Goal: Information Seeking & Learning: Learn about a topic

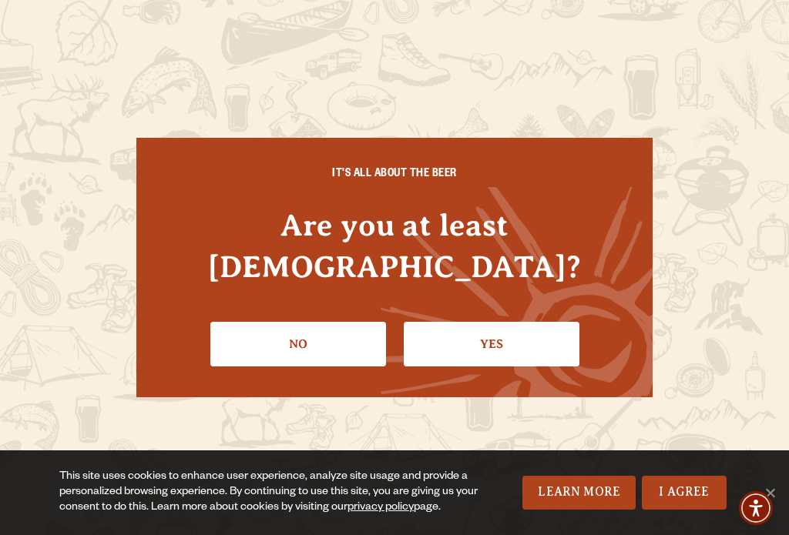
click at [495, 337] on link "Yes" at bounding box center [492, 344] width 176 height 45
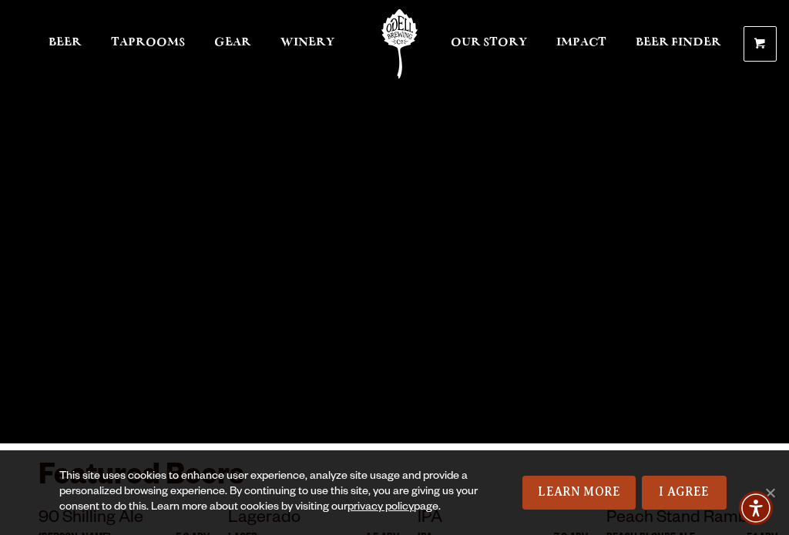
click at [150, 39] on span "Taprooms" at bounding box center [148, 42] width 74 height 12
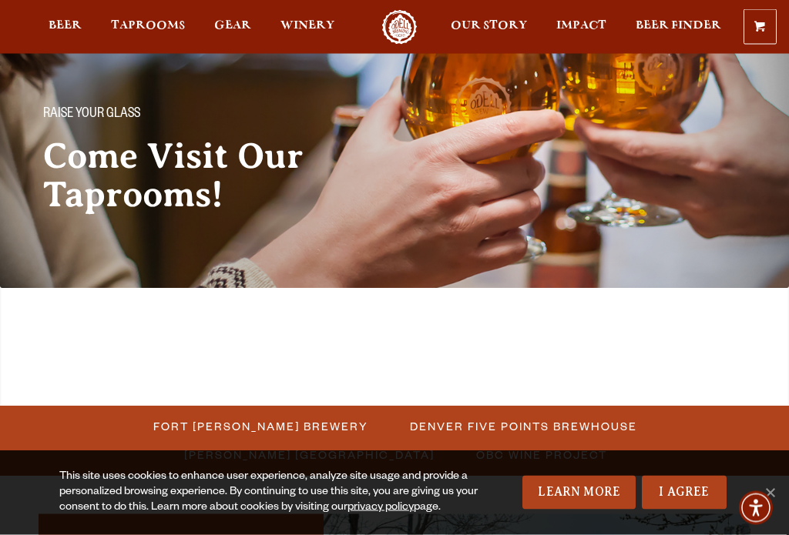
scroll to position [116, 0]
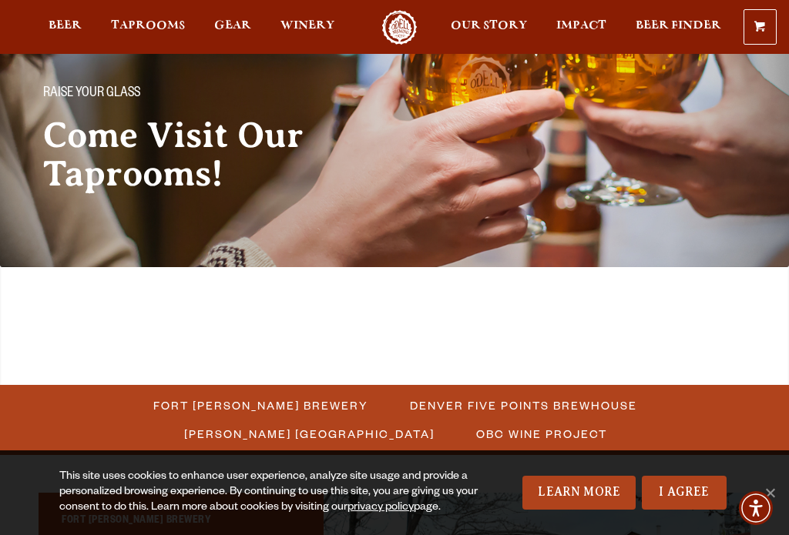
click at [153, 394] on span "Fort [PERSON_NAME] Brewery" at bounding box center [260, 405] width 215 height 22
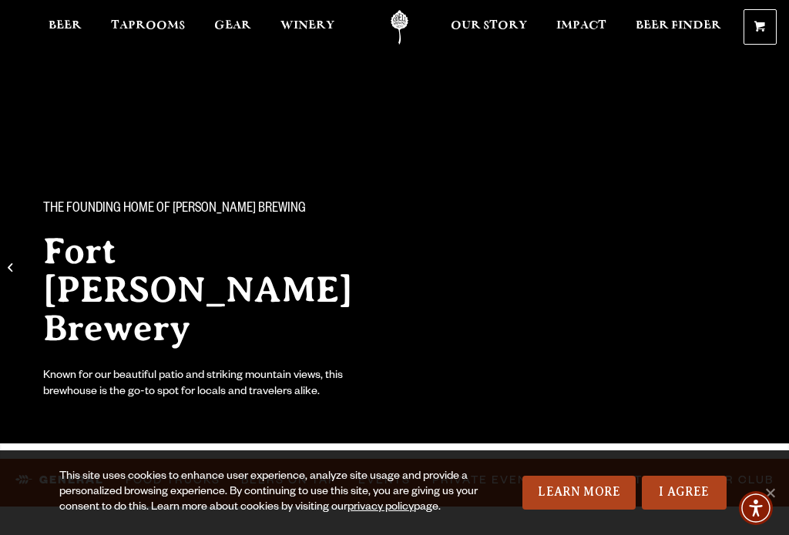
click at [704, 492] on link "I Agree" at bounding box center [684, 493] width 85 height 34
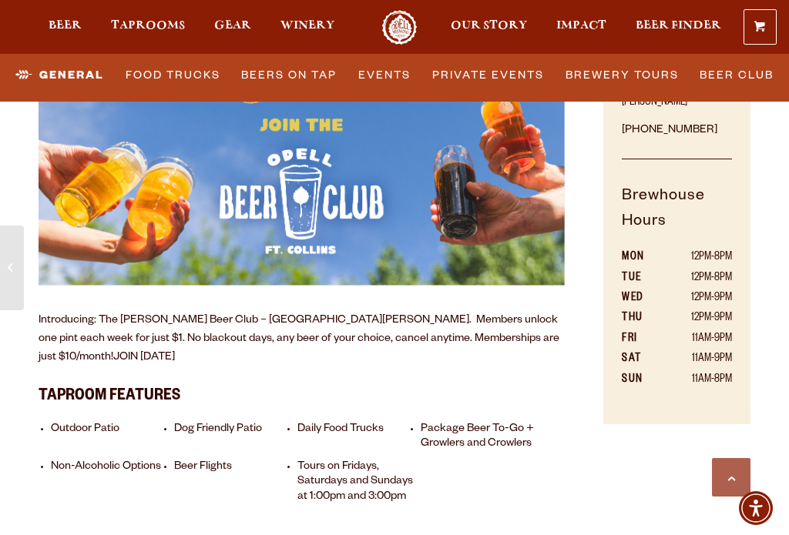
scroll to position [1052, 0]
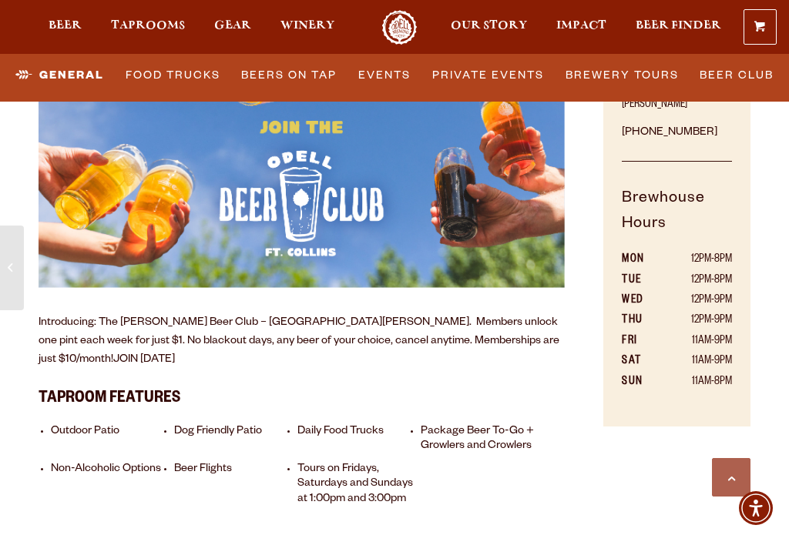
click at [333, 425] on li "Daily Food Trucks" at bounding box center [356, 439] width 118 height 29
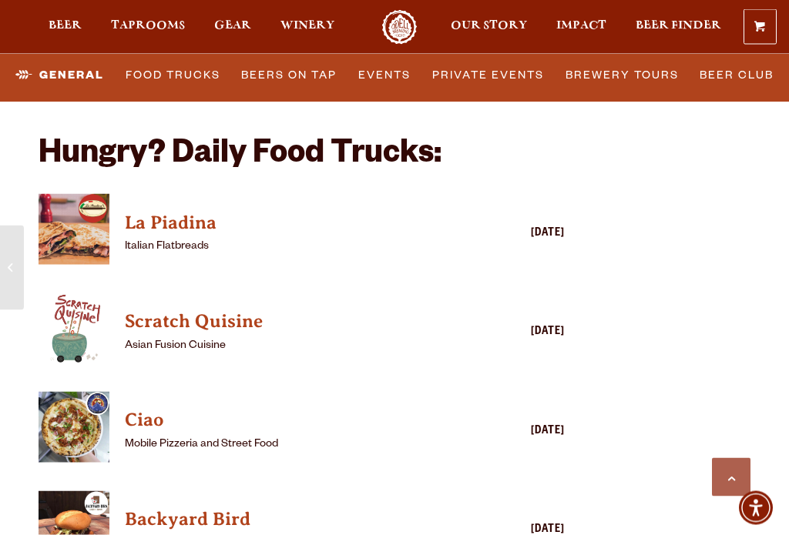
scroll to position [4067, 0]
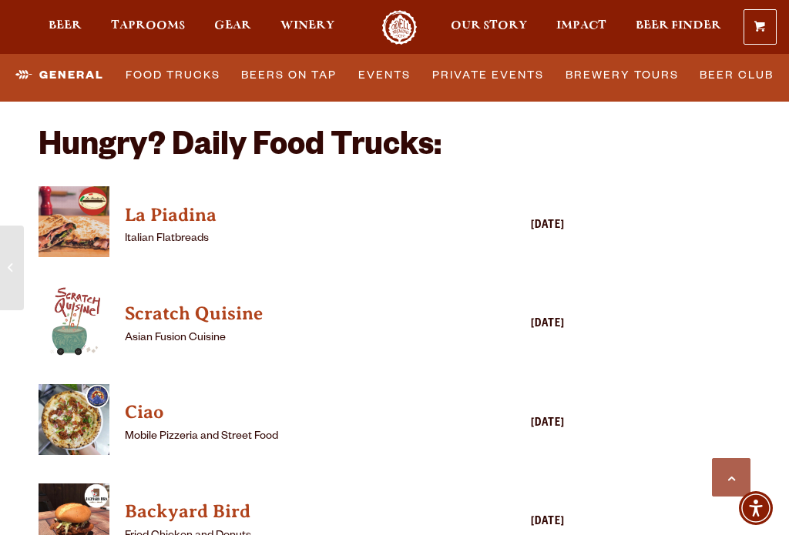
click at [210, 302] on h4 "Scratch Quisine" at bounding box center [279, 314] width 309 height 25
click at [232, 302] on h4 "Scratch Quisine" at bounding box center [279, 314] width 309 height 25
